Goal: Check status: Check status

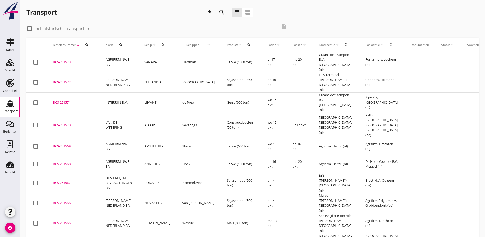
click at [162, 43] on icon "search" at bounding box center [163, 45] width 4 height 4
click at [170, 60] on input "Zoek op (scheeps)naam" at bounding box center [186, 60] width 53 height 8
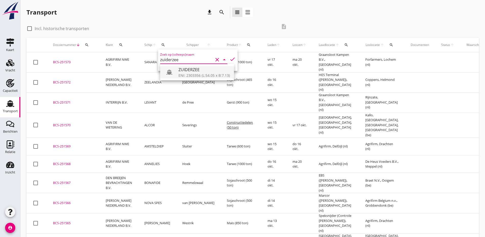
click at [196, 75] on div "ENI: 2303356 (L:54.05 x B:7.13)" at bounding box center [204, 75] width 51 height 5
click at [230, 57] on icon "check" at bounding box center [233, 59] width 6 height 6
type input "ZUIDERZEE"
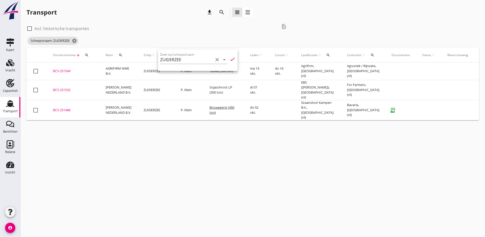
click at [65, 108] on div "BCS-251486" at bounding box center [73, 110] width 41 height 5
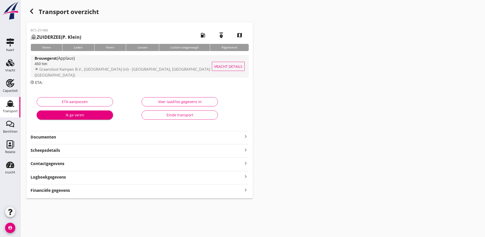
click at [87, 70] on span "Graansloot Kampen B.V., [GEOGRAPHIC_DATA] (nl) - [GEOGRAPHIC_DATA], [GEOGRAPHIC…" at bounding box center [123, 72] width 176 height 11
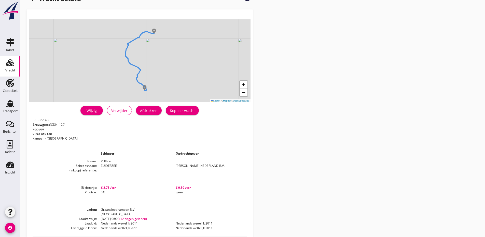
scroll to position [25, 0]
